Goal: Contribute content

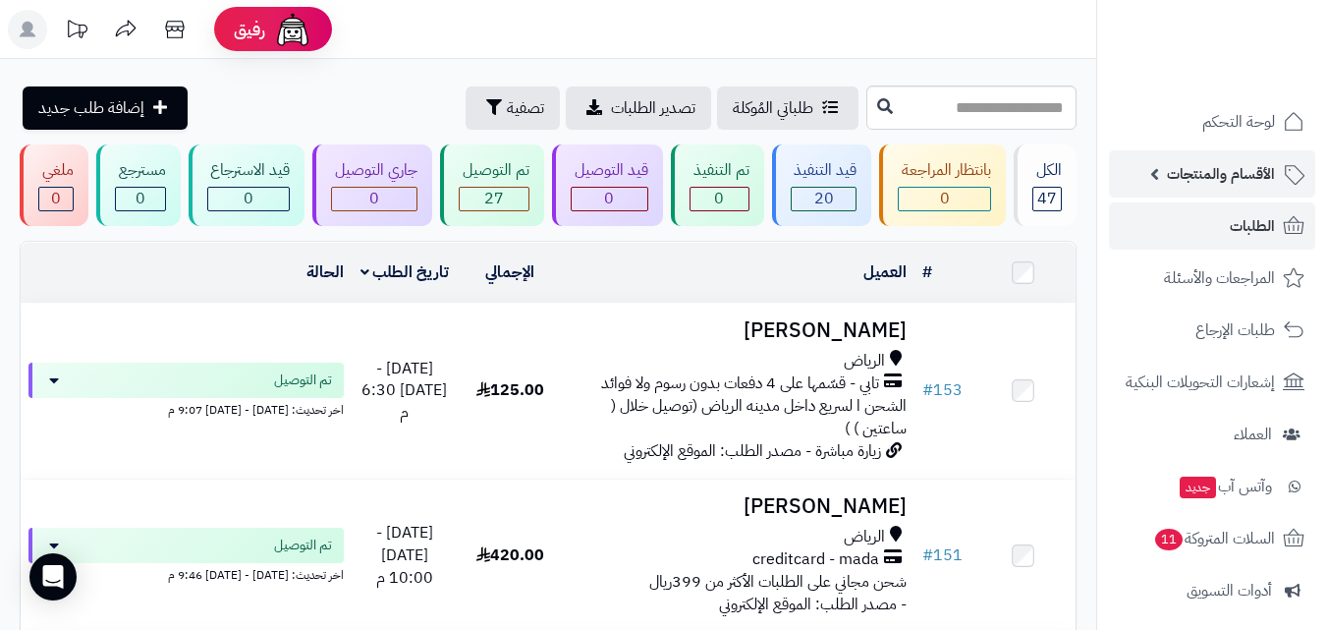
click at [1209, 182] on span "الأقسام والمنتجات" at bounding box center [1221, 173] width 108 height 27
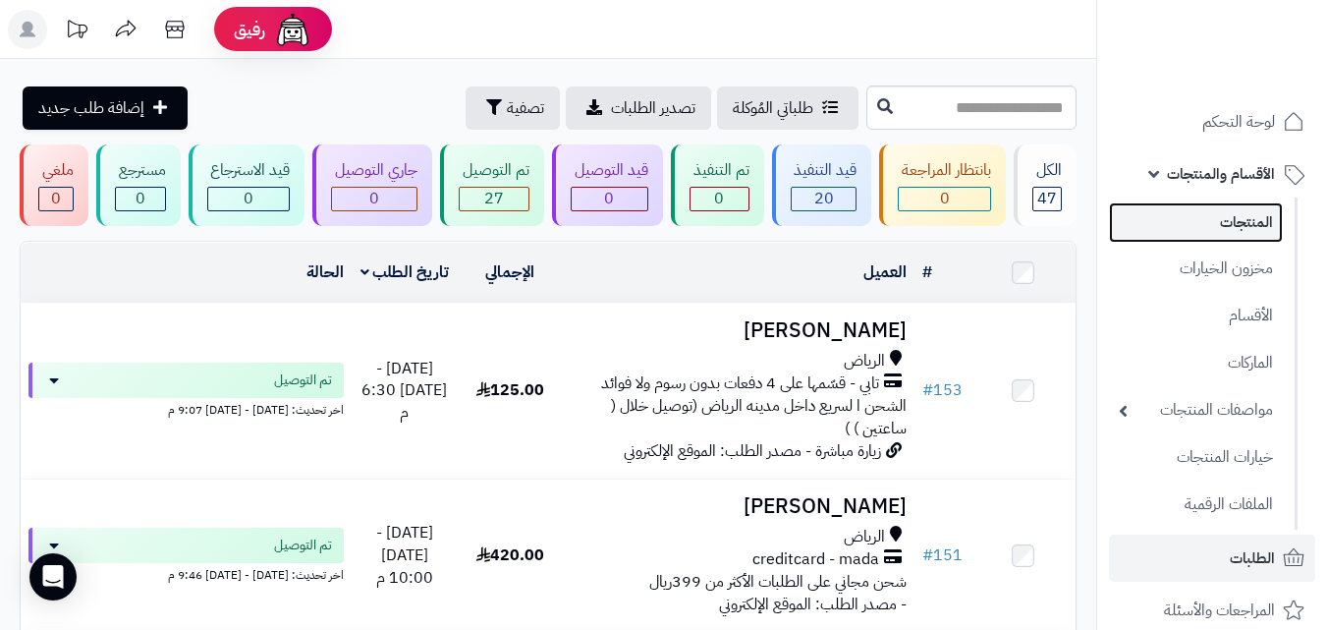
click at [1231, 219] on link "المنتجات" at bounding box center [1196, 222] width 174 height 40
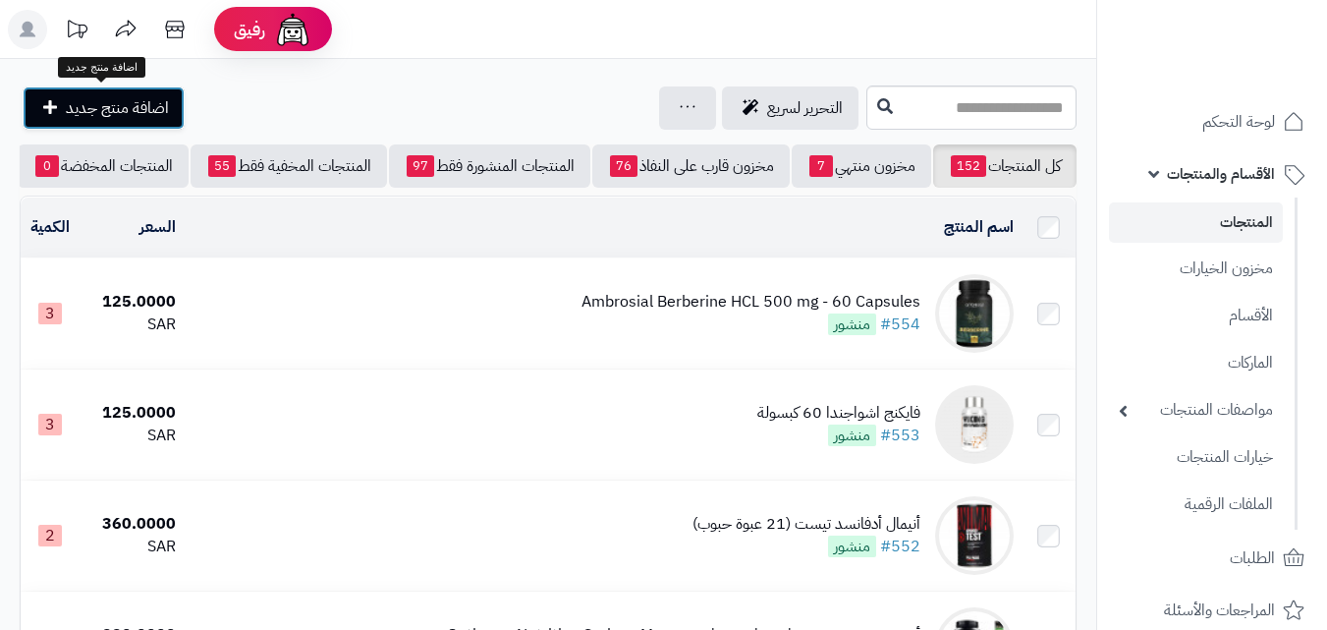
click at [117, 105] on span "اضافة منتج جديد" at bounding box center [117, 108] width 103 height 24
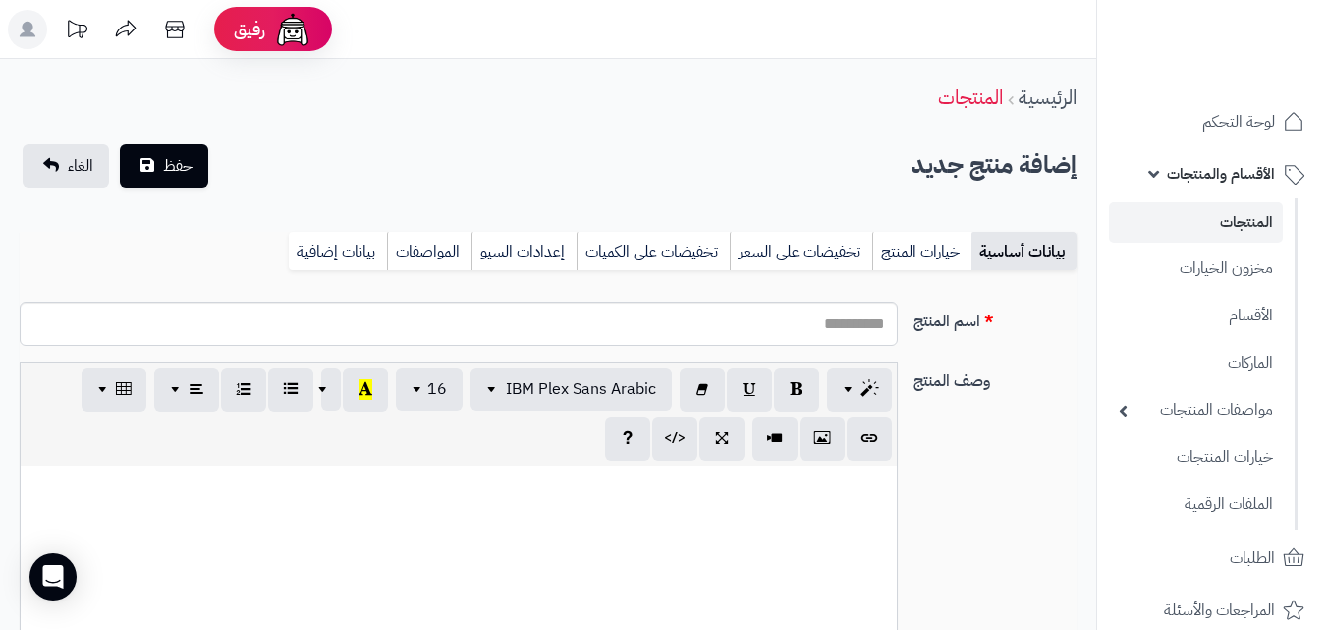
select select
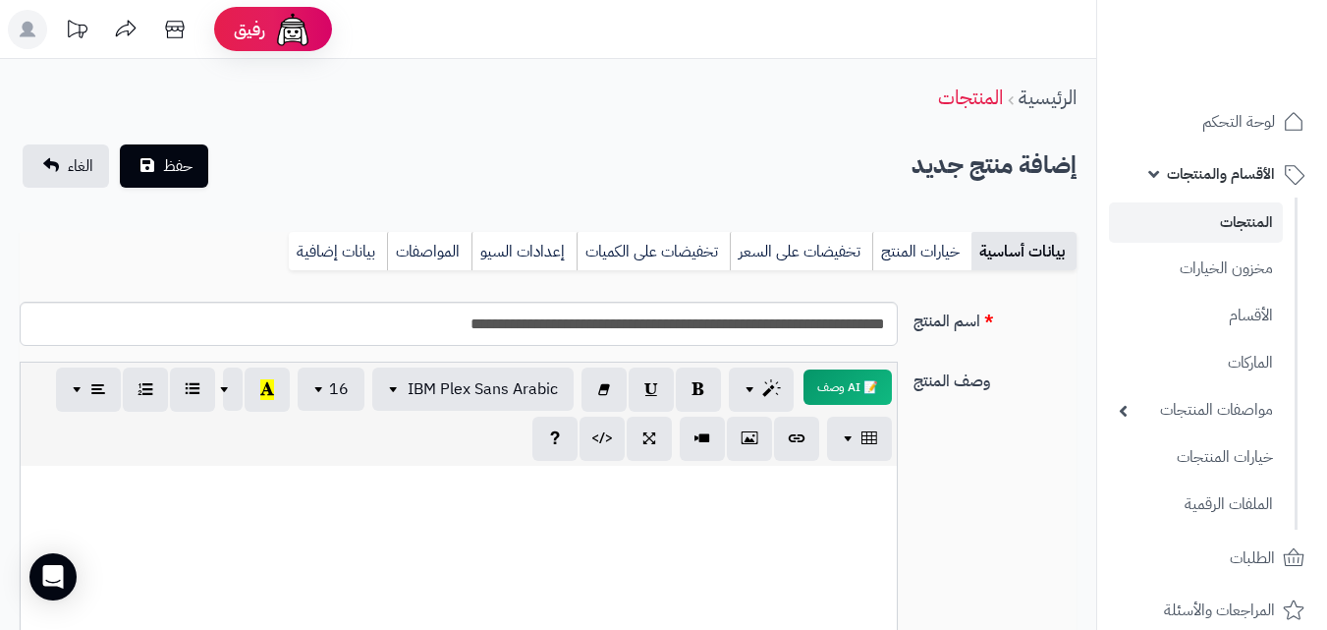
type input "**********"
click at [806, 546] on div at bounding box center [459, 613] width 876 height 295
paste div
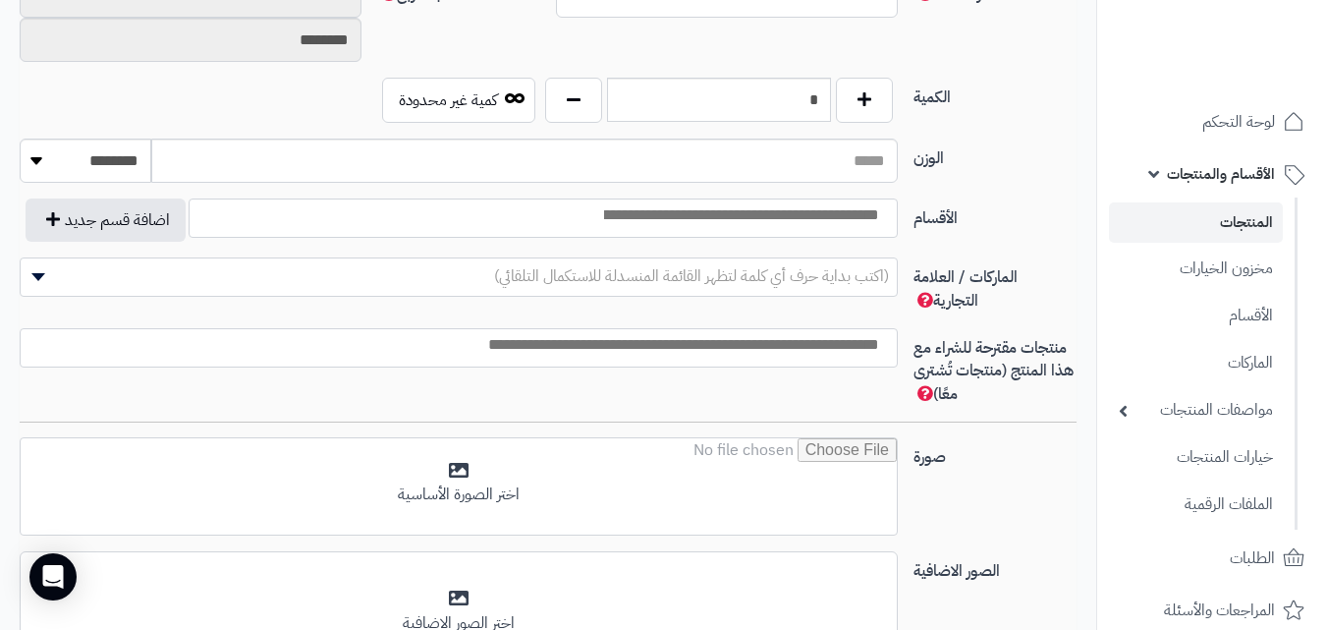
scroll to position [818, 0]
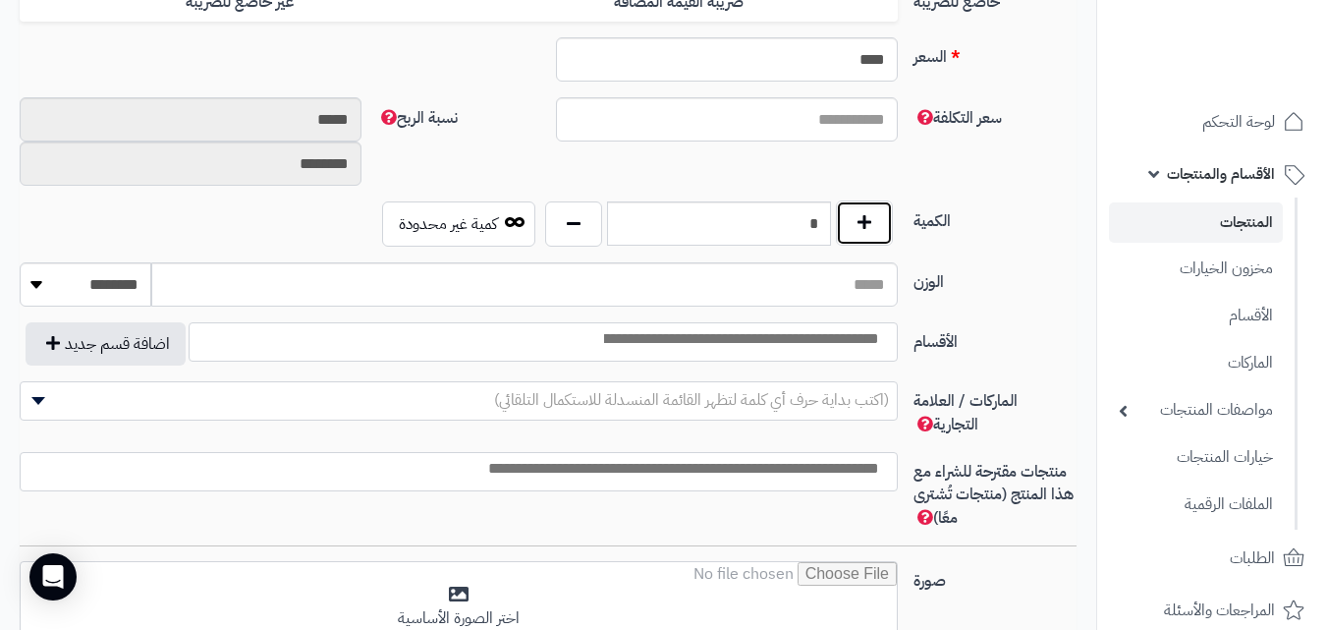
click at [884, 216] on button "button" at bounding box center [864, 222] width 57 height 45
type input "*"
drag, startPoint x: 843, startPoint y: 61, endPoint x: 938, endPoint y: 60, distance: 95.3
click at [938, 60] on div "السعر **** اختار الضريبة اولا لحساب السعر السعر شامل الضريبة" at bounding box center [548, 67] width 1072 height 60
type input "***"
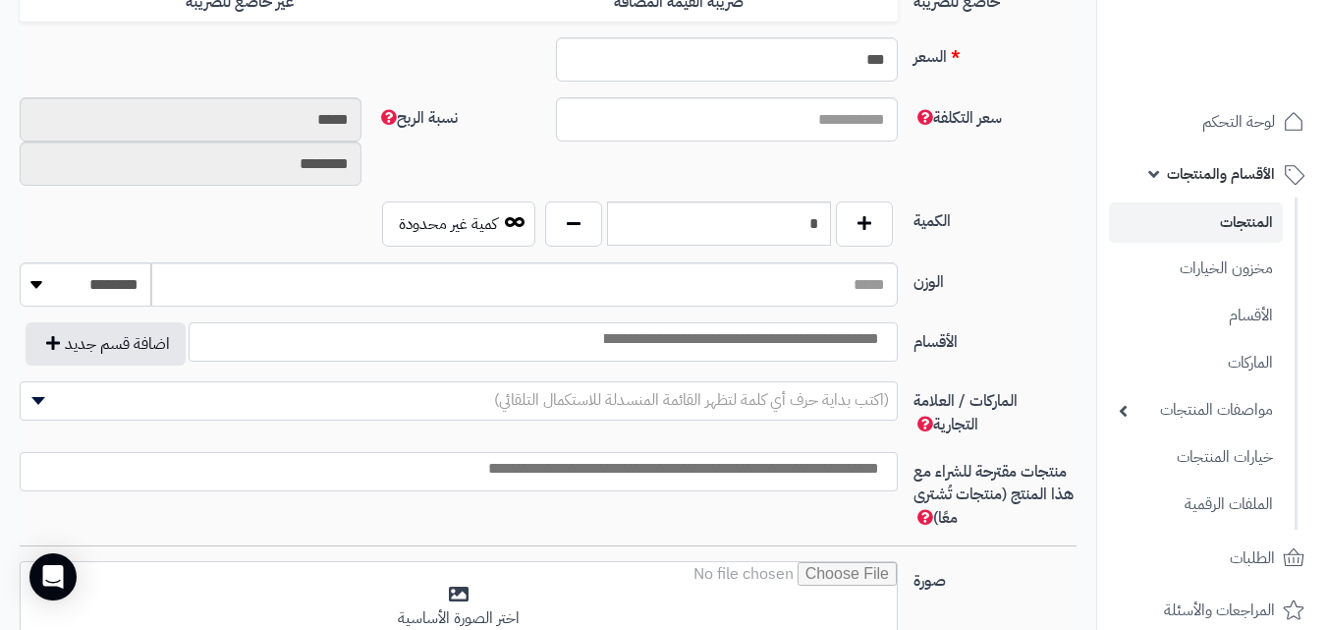
click at [1040, 255] on div "الكمية * كمية غير محدودة" at bounding box center [548, 231] width 1072 height 61
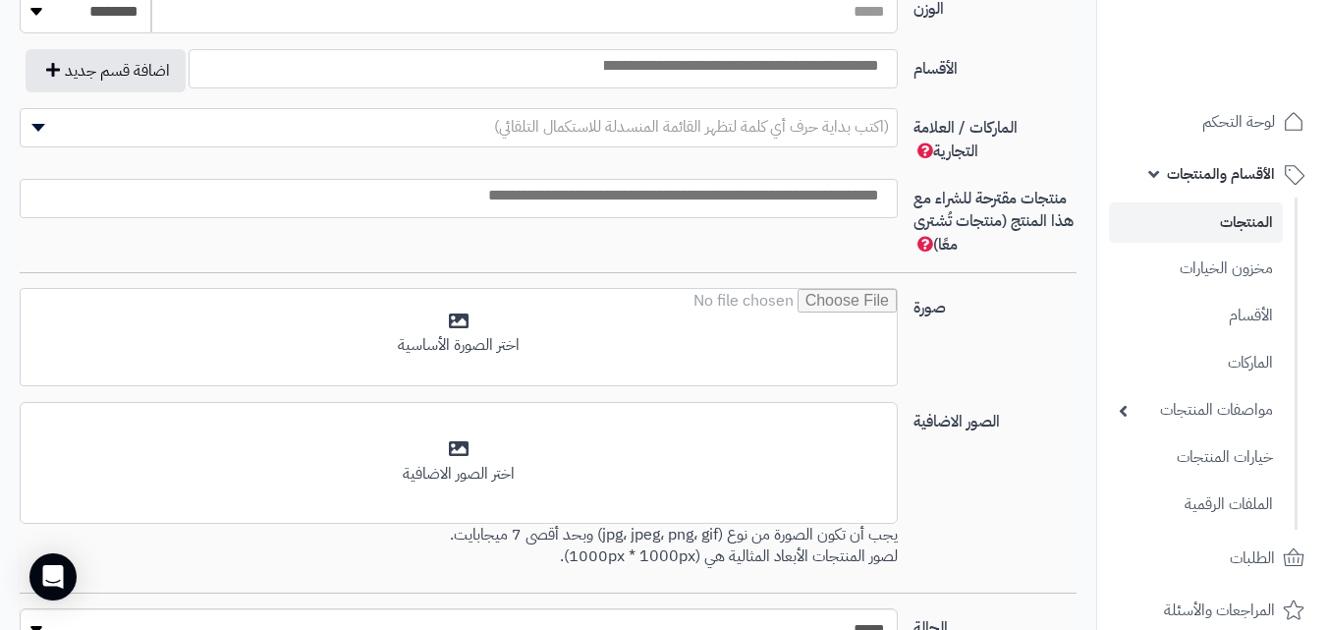
scroll to position [1211, 0]
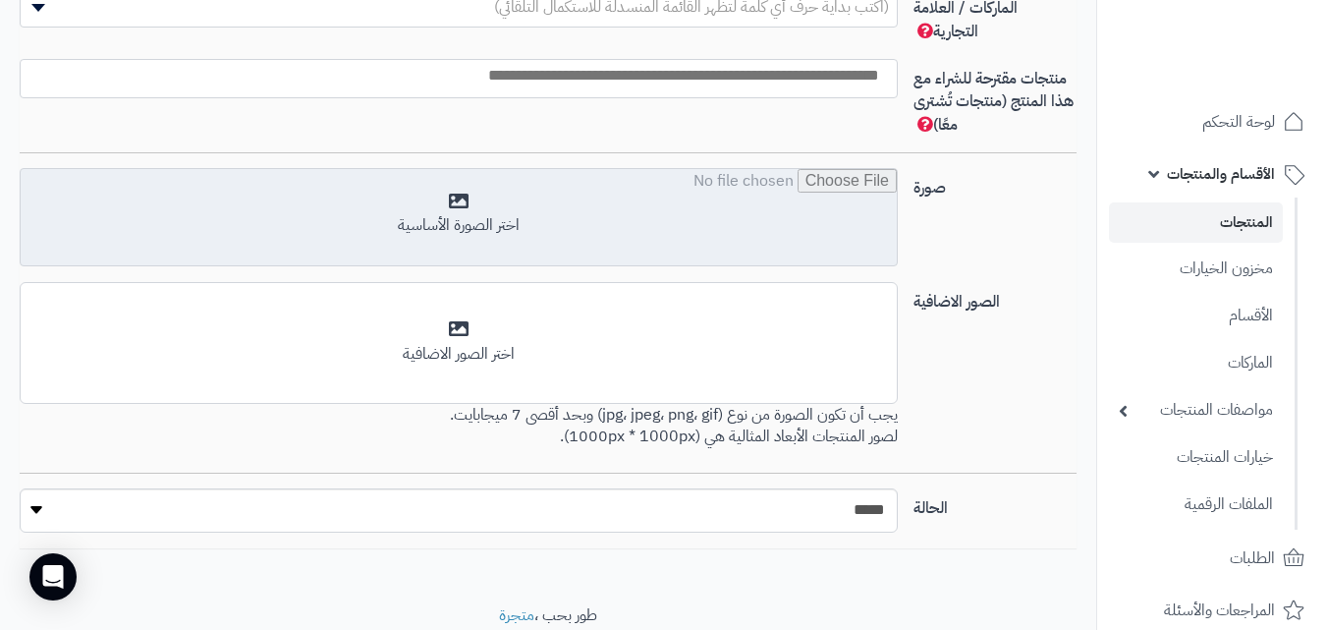
click at [676, 213] on input "file" at bounding box center [459, 218] width 876 height 98
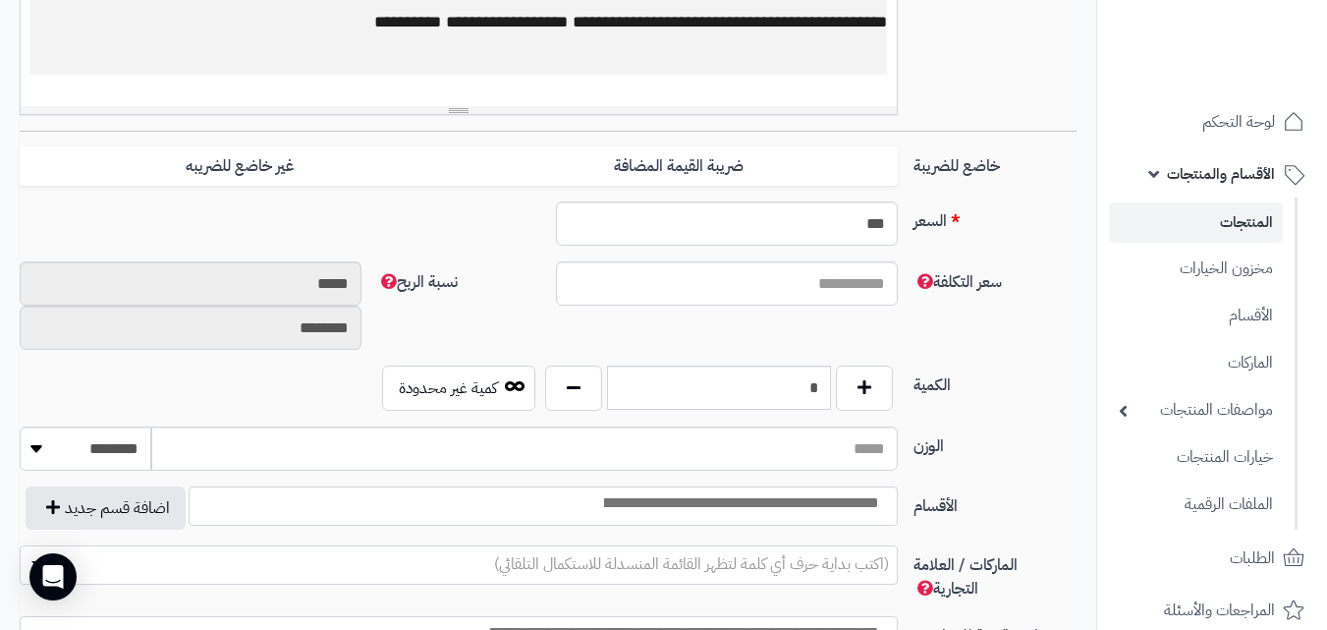
scroll to position [786, 0]
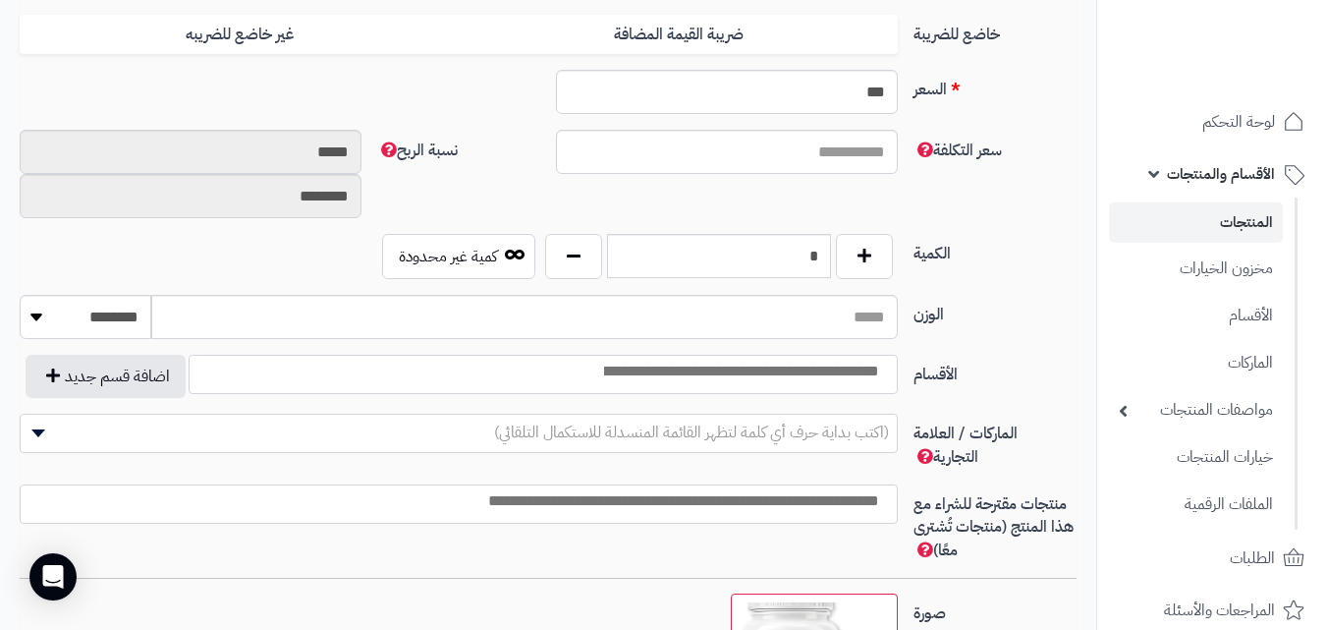
click at [842, 375] on input "search" at bounding box center [739, 371] width 303 height 23
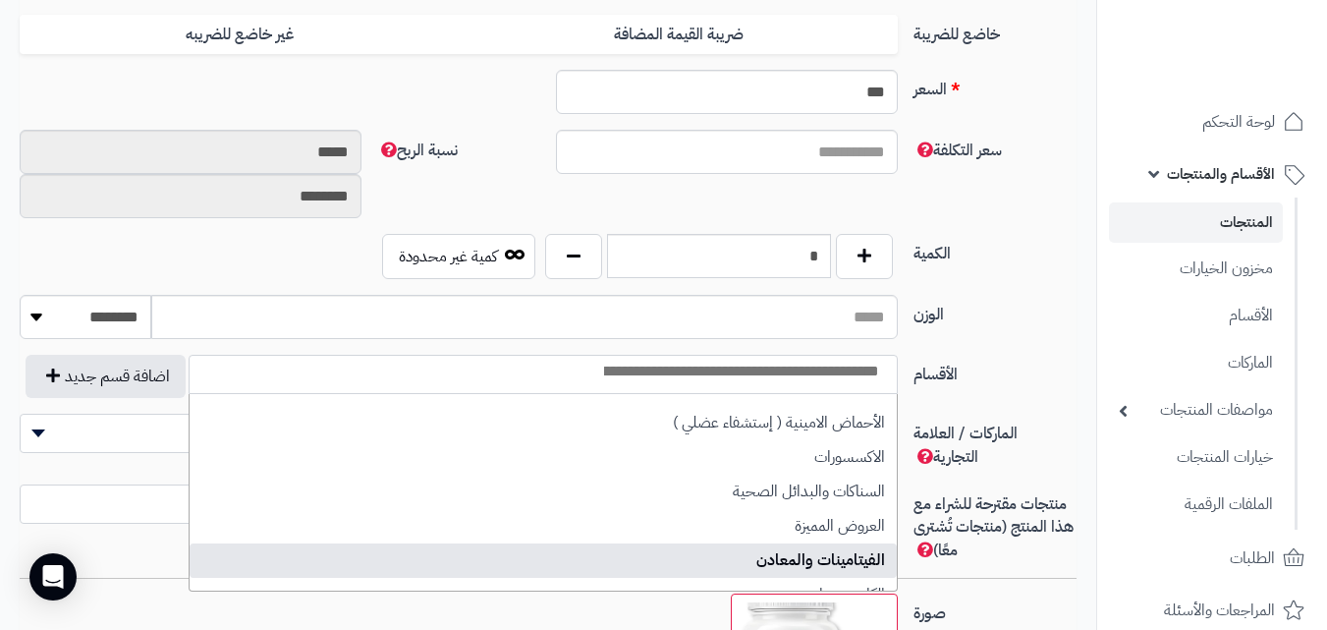
select select "***"
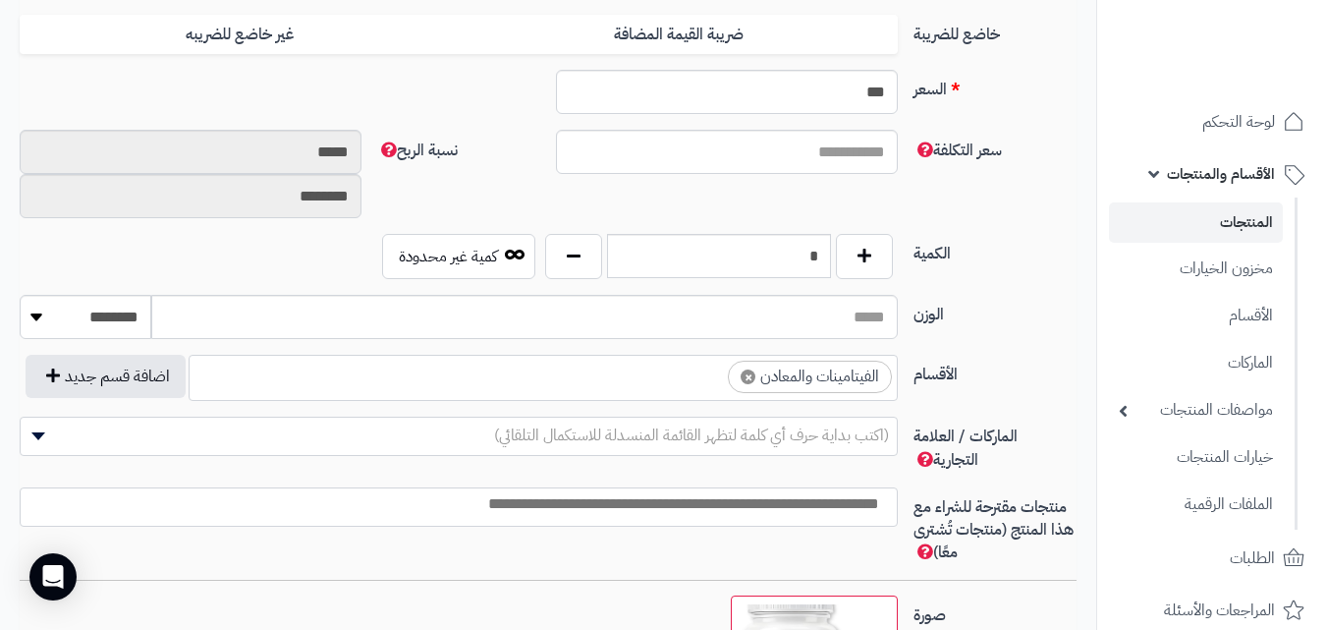
scroll to position [117, 0]
click at [1011, 314] on label "الوزن" at bounding box center [994, 310] width 179 height 31
click at [898, 314] on input "الوزن" at bounding box center [524, 317] width 746 height 44
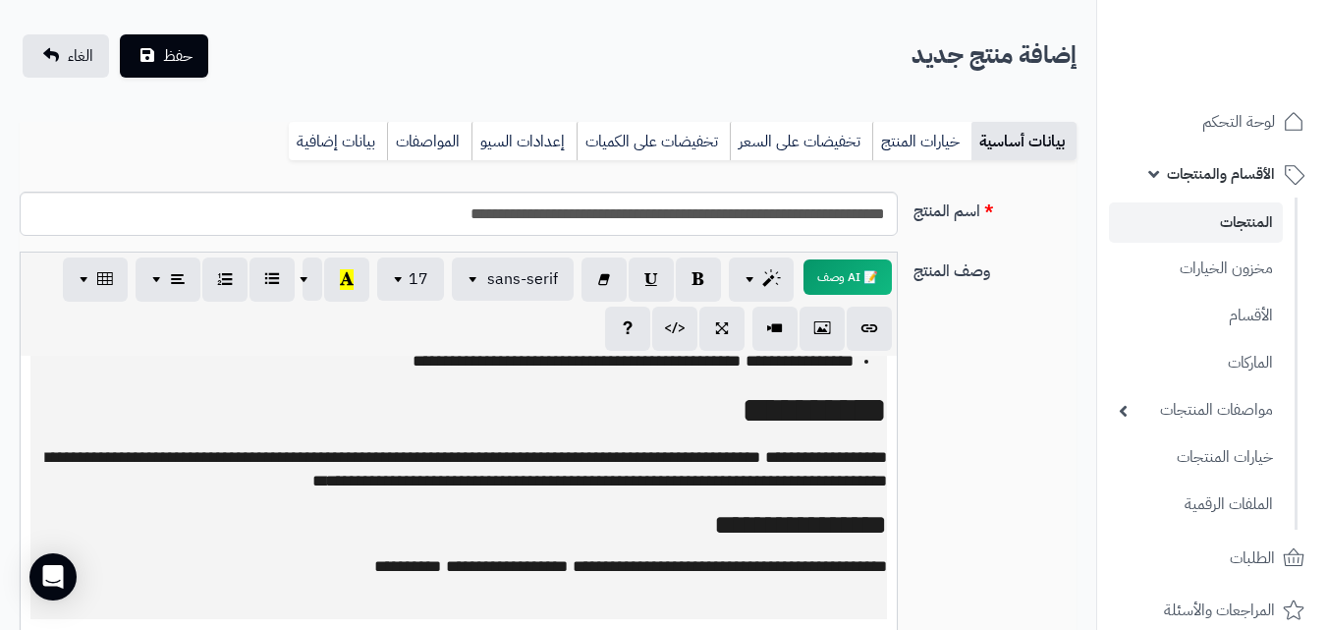
scroll to position [0, 0]
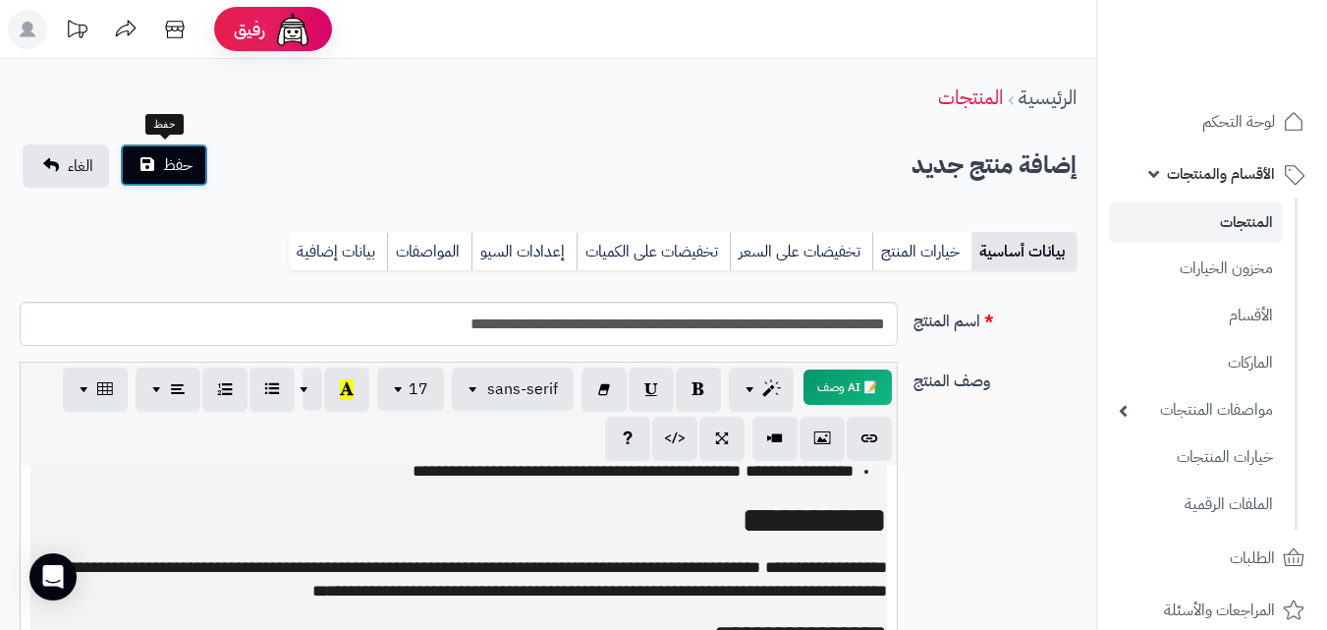
click at [190, 172] on span "حفظ" at bounding box center [177, 165] width 29 height 24
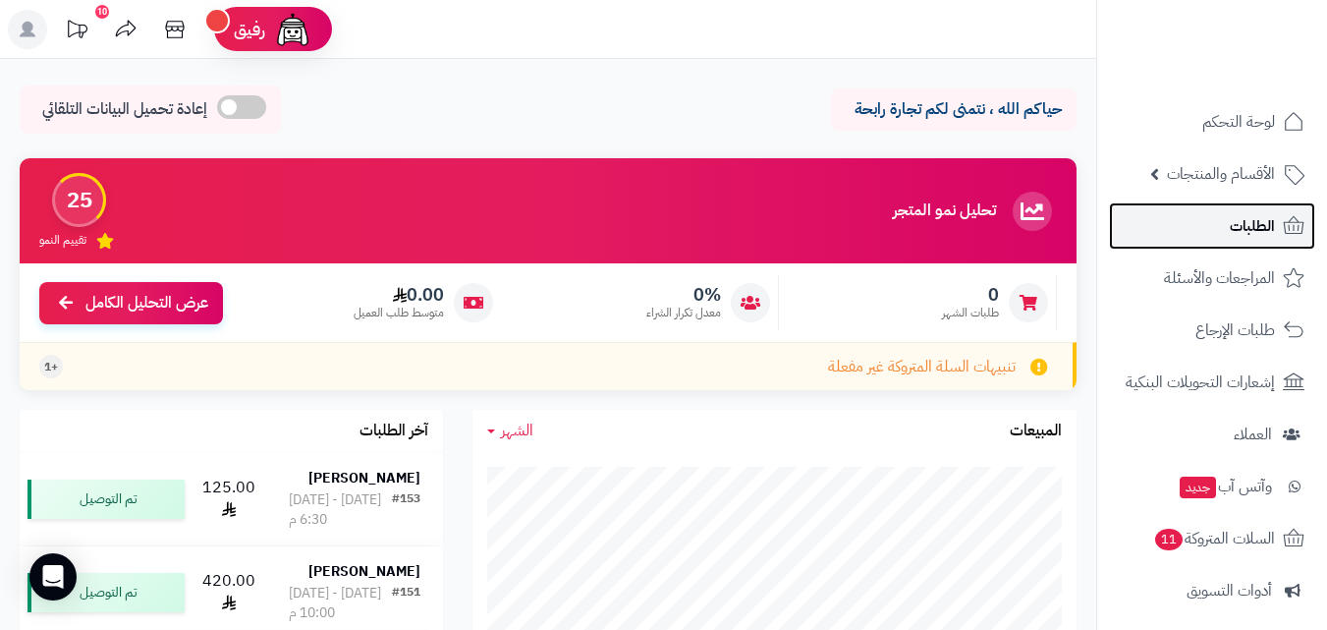
click at [1234, 230] on span "الطلبات" at bounding box center [1252, 225] width 45 height 27
